Goal: Download file/media

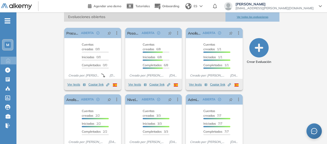
scroll to position [100, 0]
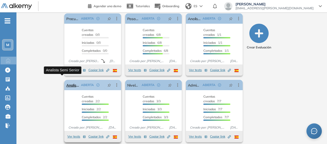
click at [66, 80] on link "Analista Semi Senior" at bounding box center [72, 85] width 13 height 10
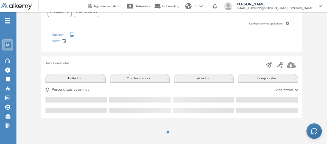
scroll to position [50, 0]
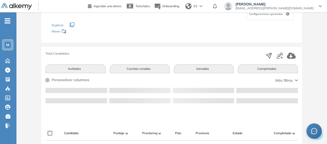
click at [261, 71] on div "Total Candidatos Invitados Cuentas creadas Iniciadas Completadas Personalizar c…" at bounding box center [171, 77] width 260 height 61
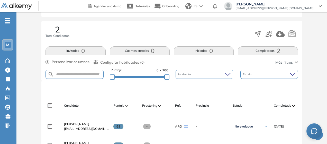
click at [264, 48] on button "Completadas 2" at bounding box center [268, 50] width 60 height 9
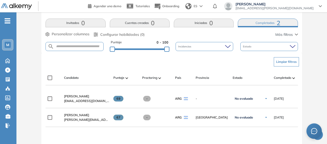
scroll to position [128, 0]
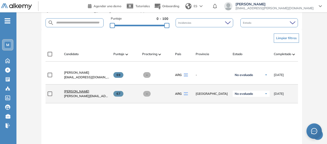
click at [77, 93] on span "[PERSON_NAME]" at bounding box center [76, 91] width 25 height 4
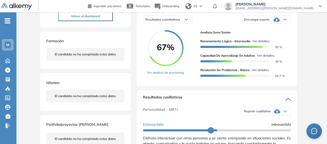
scroll to position [77, 0]
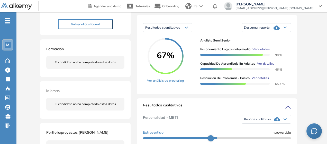
click at [279, 30] on icon at bounding box center [277, 27] width 6 height 4
click at [277, 35] on li "Descargar informe completo" at bounding box center [263, 32] width 38 height 5
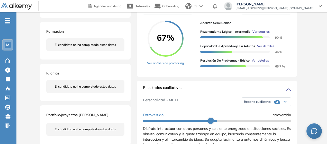
scroll to position [103, 0]
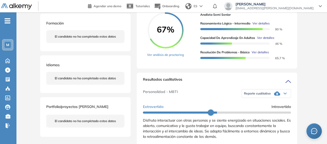
click at [270, 97] on div "Reporte cualitativo" at bounding box center [266, 93] width 49 height 10
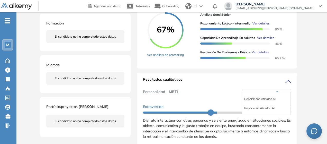
click at [261, 101] on li "Reporte con Afinidad AI" at bounding box center [259, 98] width 31 height 5
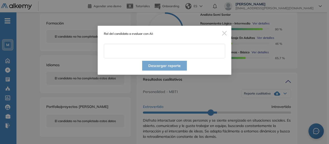
click at [173, 53] on input "text" at bounding box center [164, 51] width 121 height 14
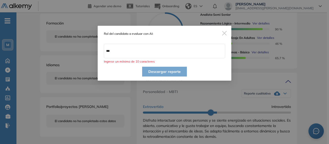
type input "*********"
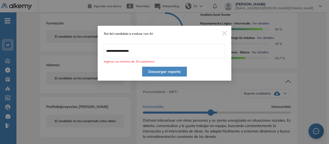
click at [168, 68] on button "Descargar reporte" at bounding box center [164, 72] width 45 height 10
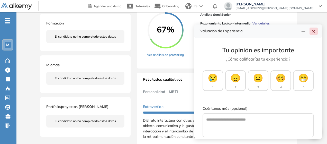
click at [312, 30] on icon "close" at bounding box center [314, 32] width 4 height 4
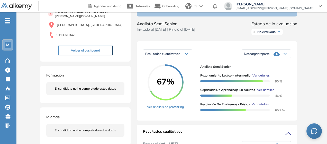
scroll to position [51, 0]
